Goal: Navigation & Orientation: Find specific page/section

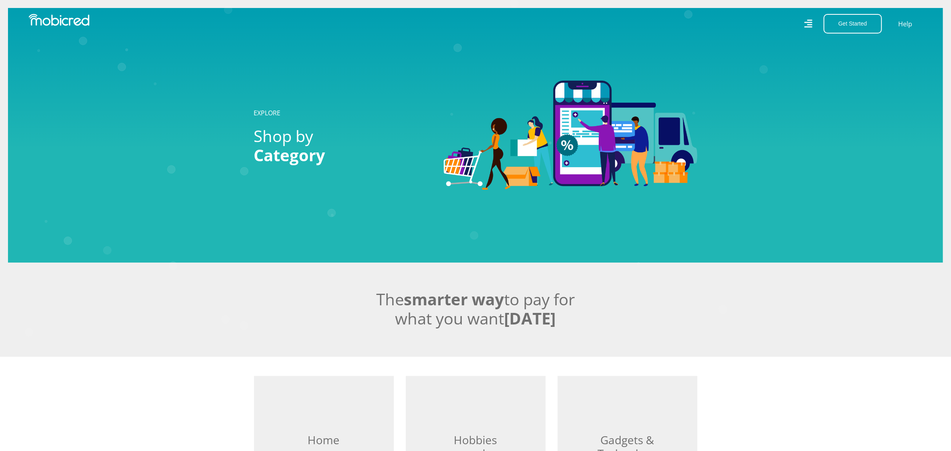
drag, startPoint x: 158, startPoint y: 276, endPoint x: 162, endPoint y: 191, distance: 86.0
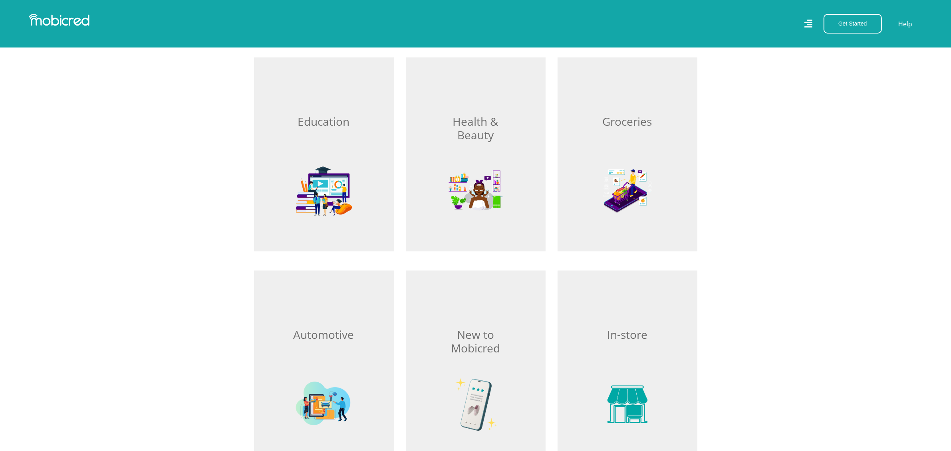
drag, startPoint x: 162, startPoint y: 191, endPoint x: 161, endPoint y: 232, distance: 41.6
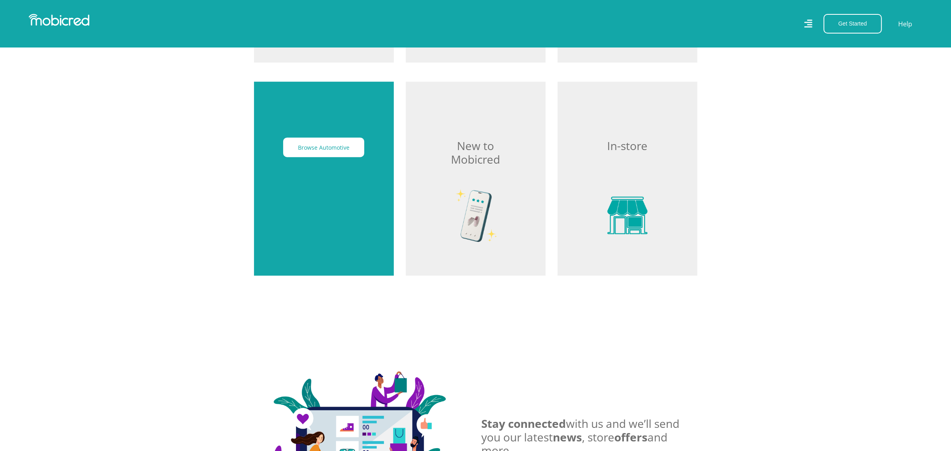
scroll to position [1159, 0]
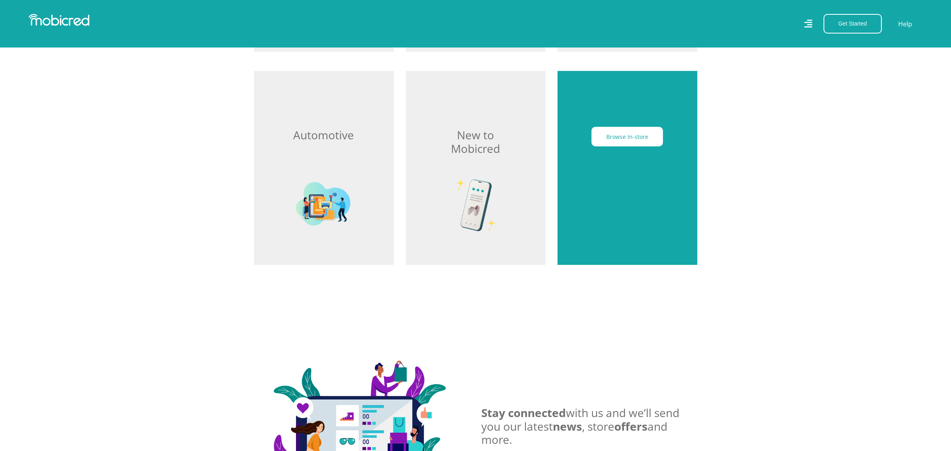
click at [630, 187] on div "Browse In-store" at bounding box center [628, 168] width 140 height 194
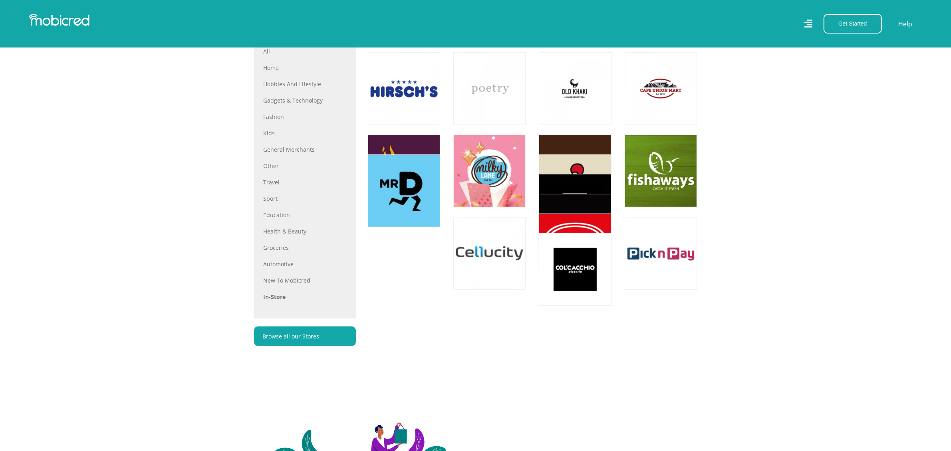
scroll to position [400, 0]
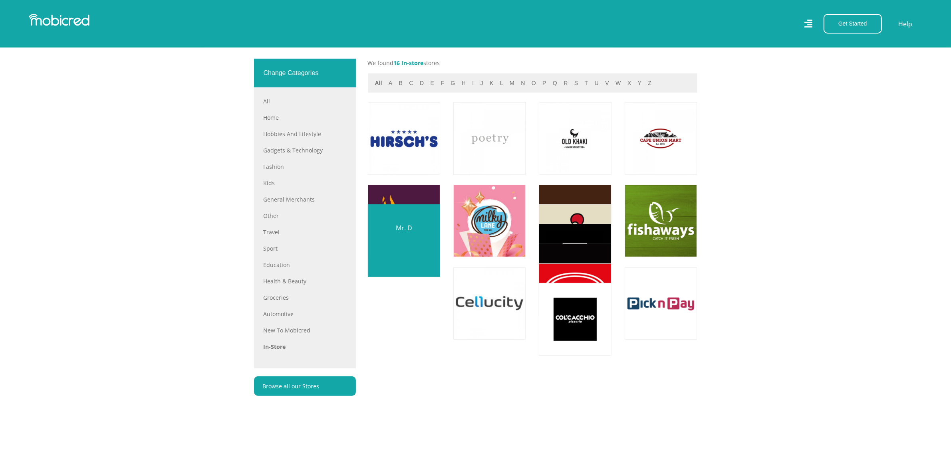
click at [383, 235] on link at bounding box center [404, 240] width 85 height 85
